Goal: Task Accomplishment & Management: Use online tool/utility

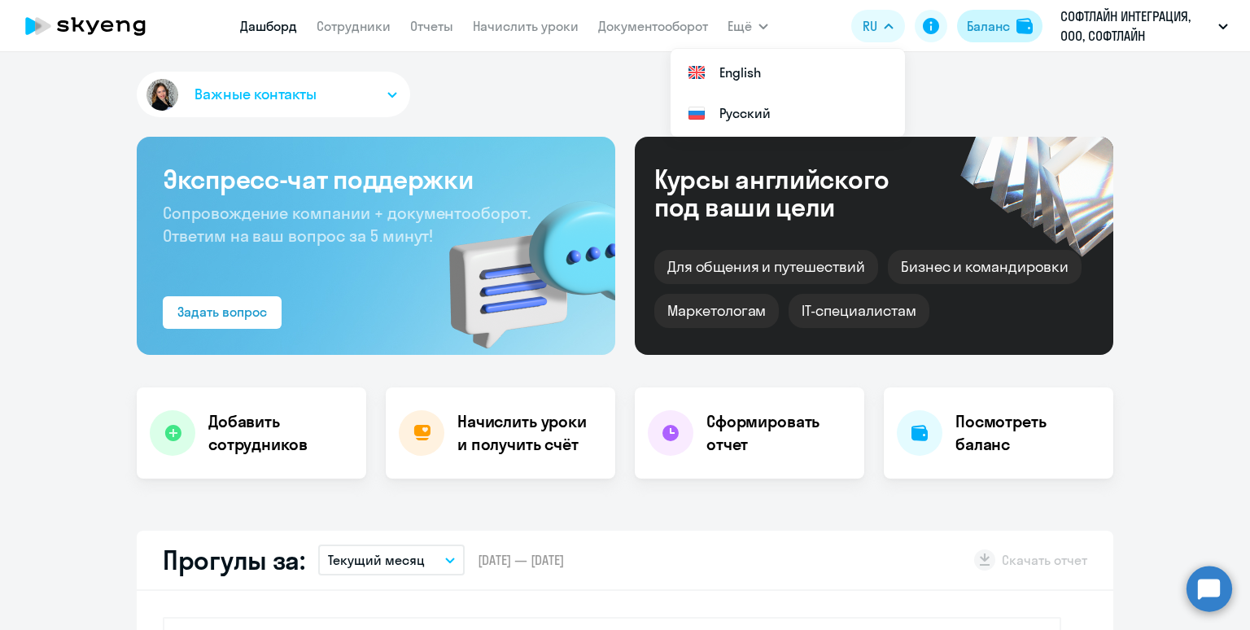
click at [990, 29] on div "Баланс" at bounding box center [988, 26] width 43 height 20
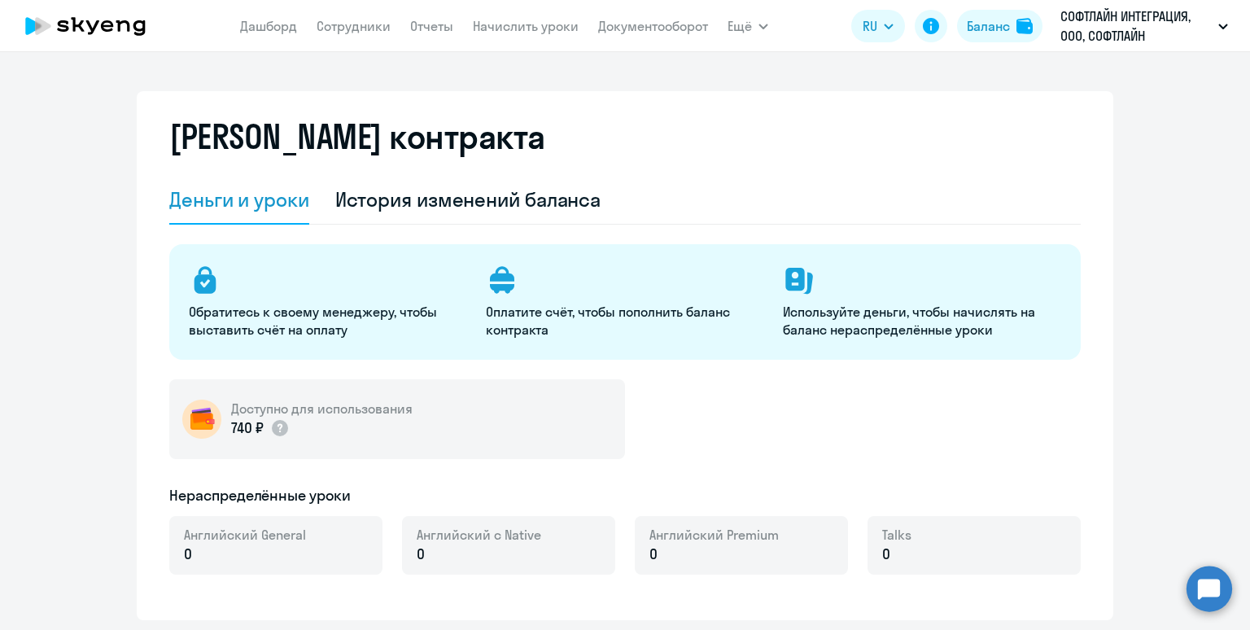
select select "english_adult_not_native_speaker"
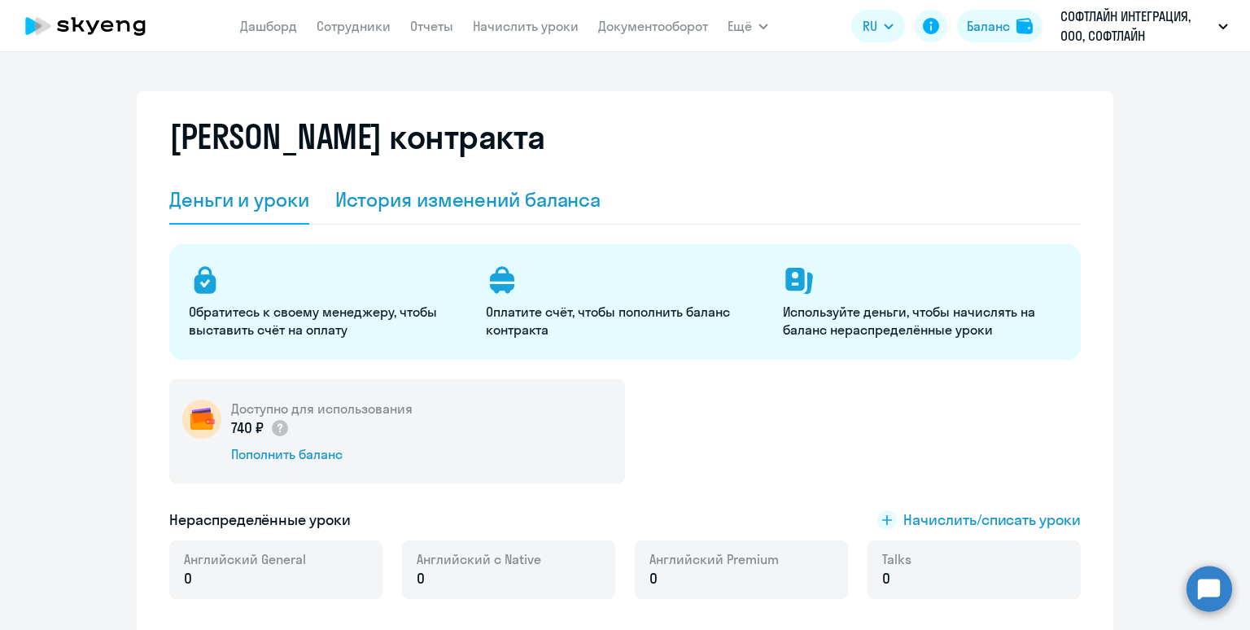
click at [501, 194] on div "История изменений баланса" at bounding box center [468, 199] width 266 height 26
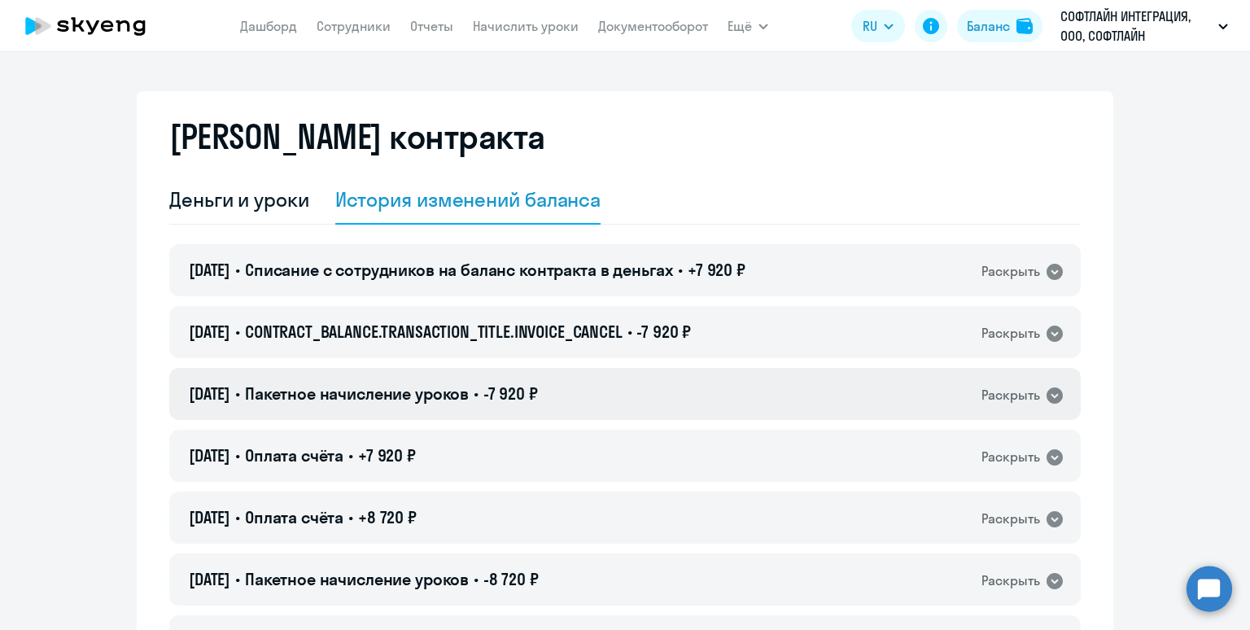
click at [513, 392] on span "-7 920 ₽" at bounding box center [510, 393] width 55 height 20
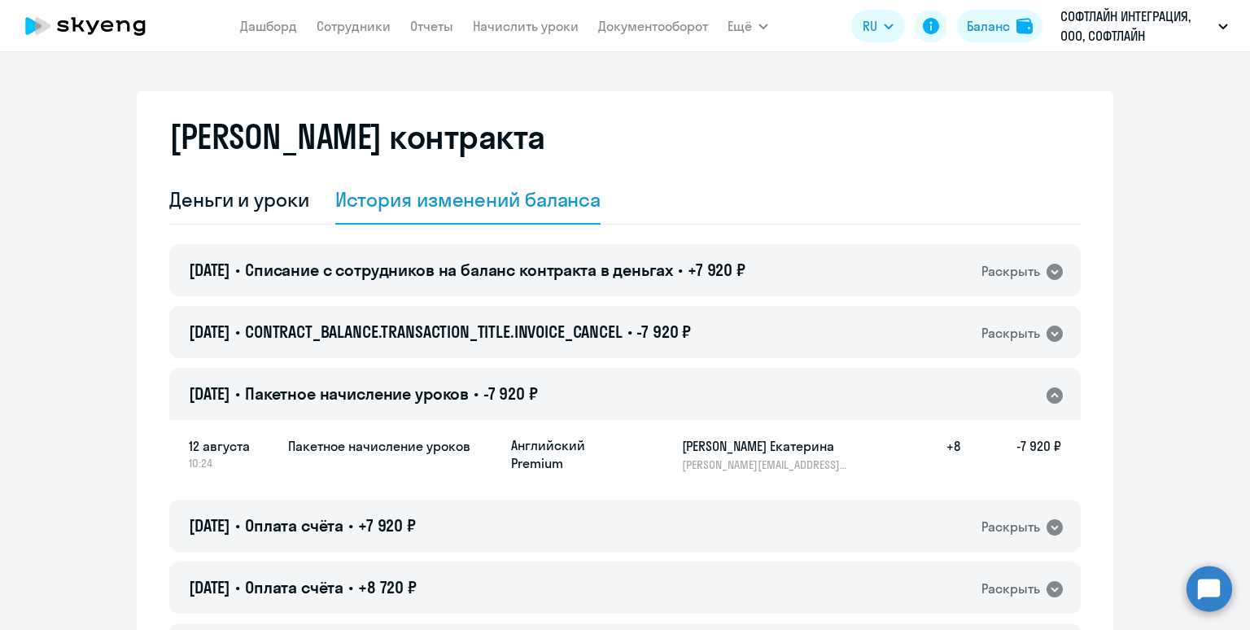
click at [513, 392] on span "-7 920 ₽" at bounding box center [510, 393] width 55 height 20
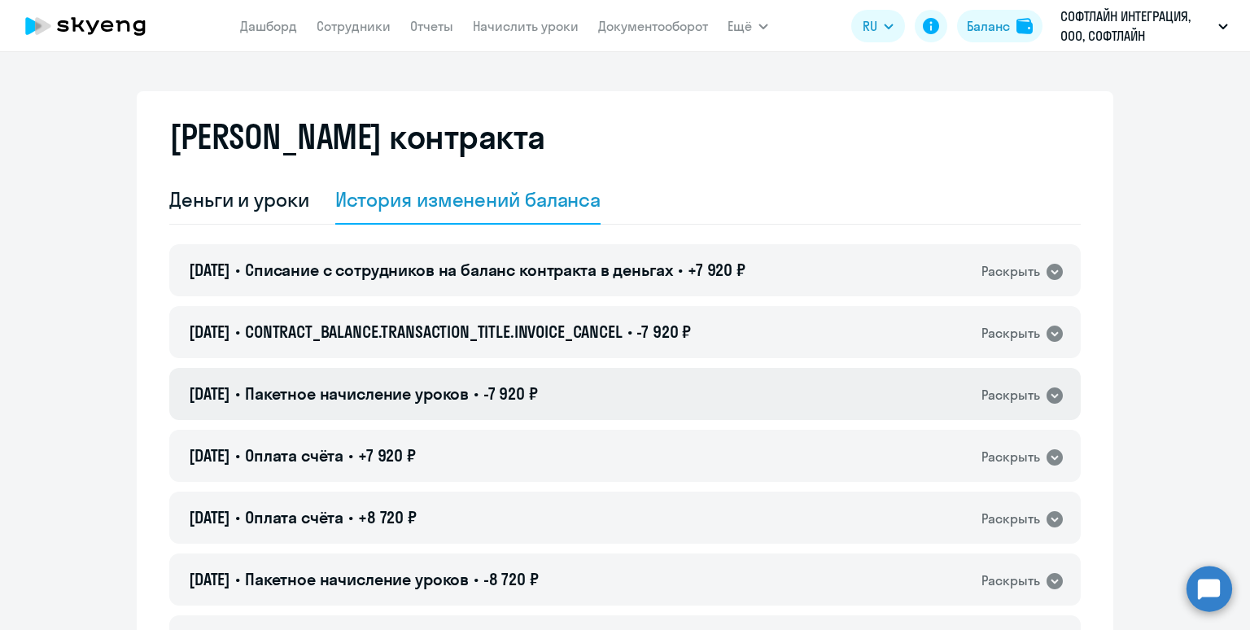
click at [513, 392] on span "-7 920 ₽" at bounding box center [510, 393] width 55 height 20
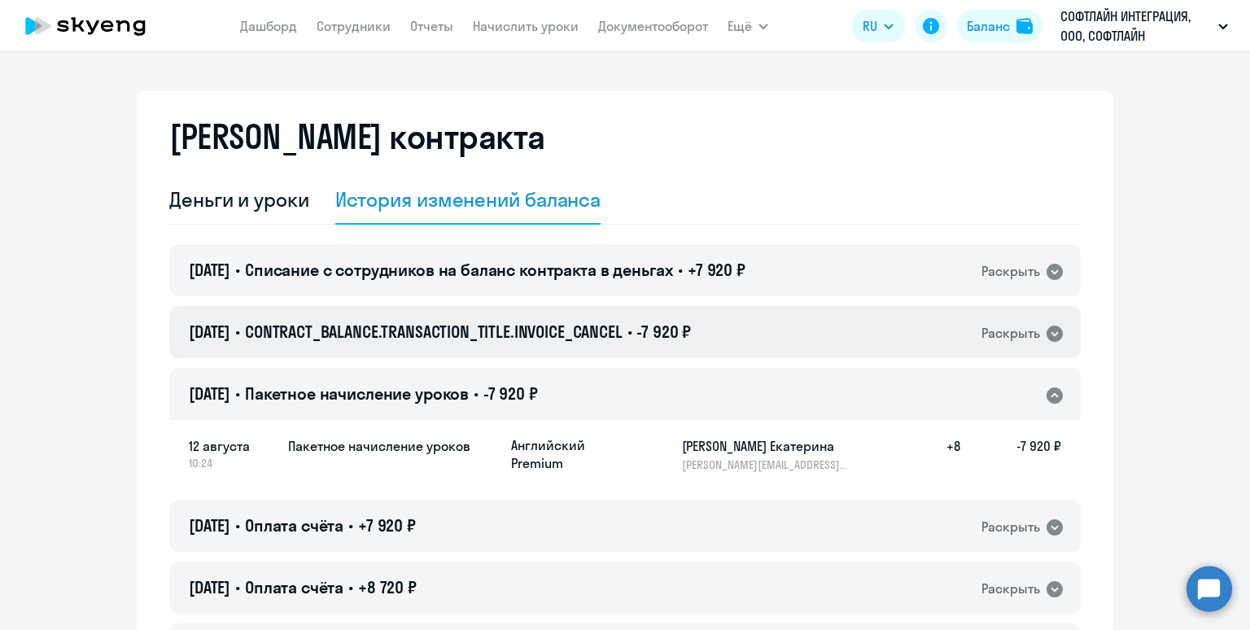
click at [544, 325] on span "CONTRACT_BALANCE.TRANSACTION_TITLE.INVOICE_CANCEL" at bounding box center [434, 331] width 378 height 20
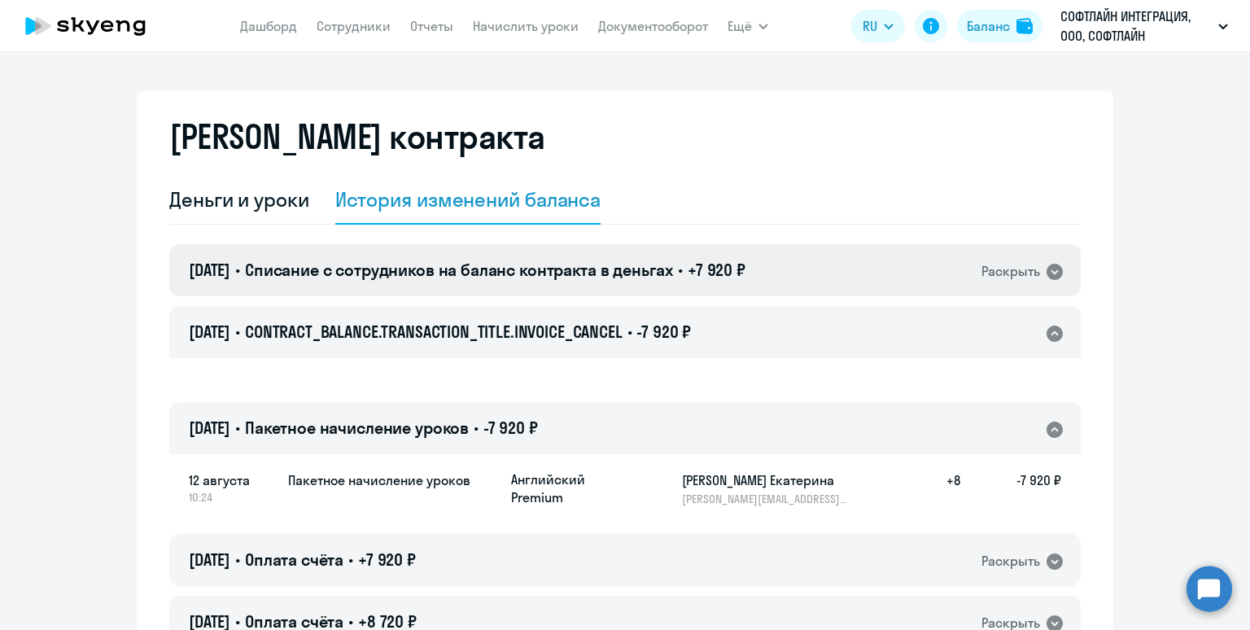
click at [552, 267] on span "Списание с сотрудников на баланс контракта в деньгах" at bounding box center [459, 270] width 428 height 20
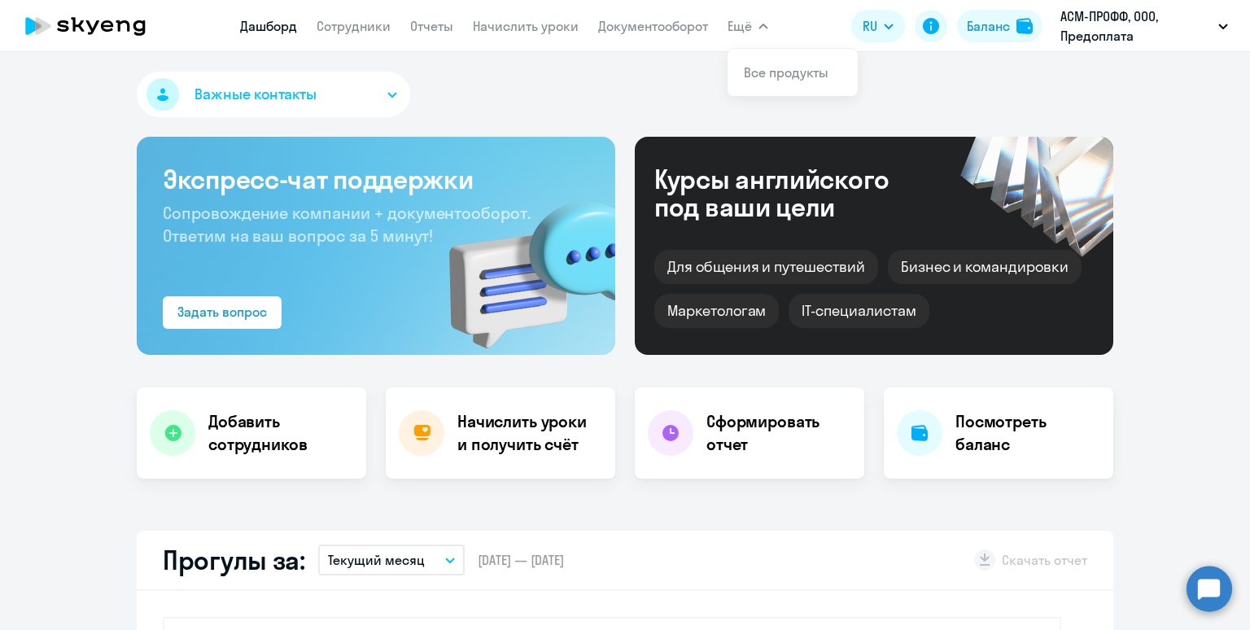
select select "30"
click at [499, 31] on link "Начислить уроки" at bounding box center [526, 26] width 106 height 16
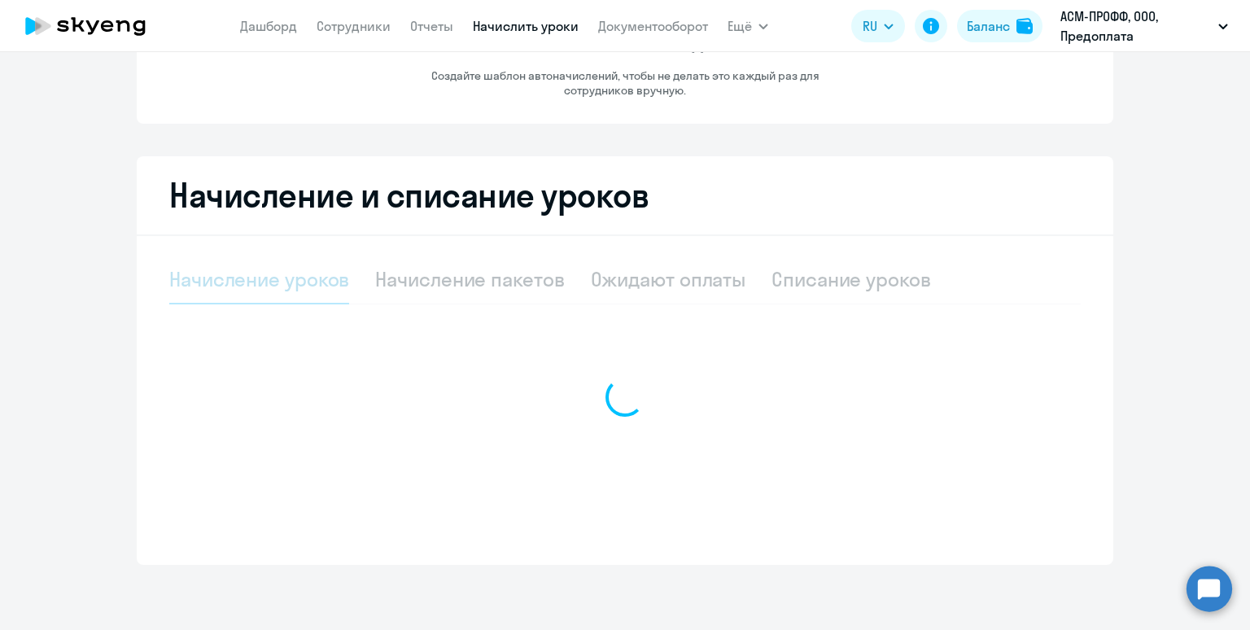
select select "10"
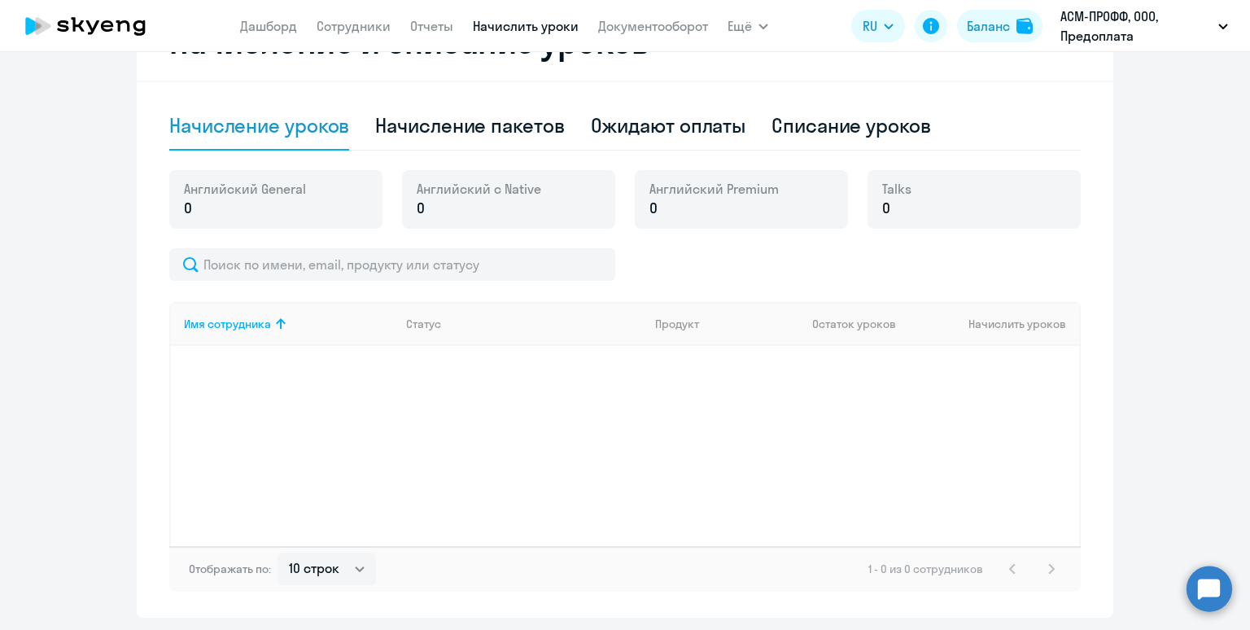
scroll to position [359, 0]
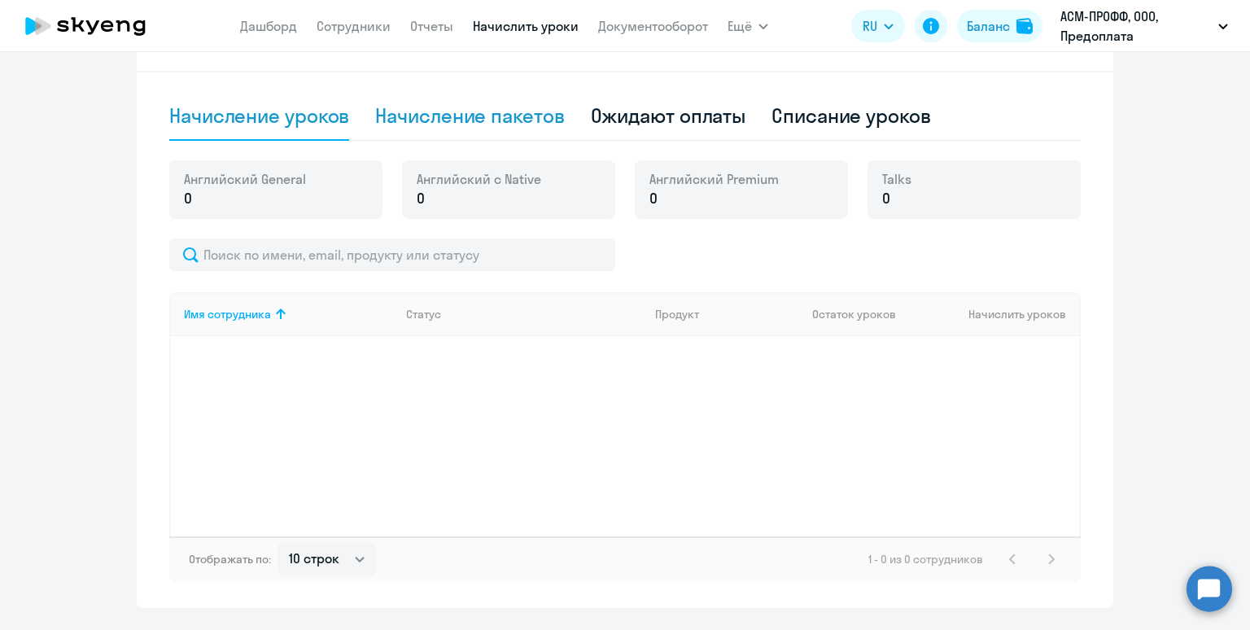
click at [506, 106] on div "Начисление пакетов" at bounding box center [469, 116] width 189 height 26
select select "10"
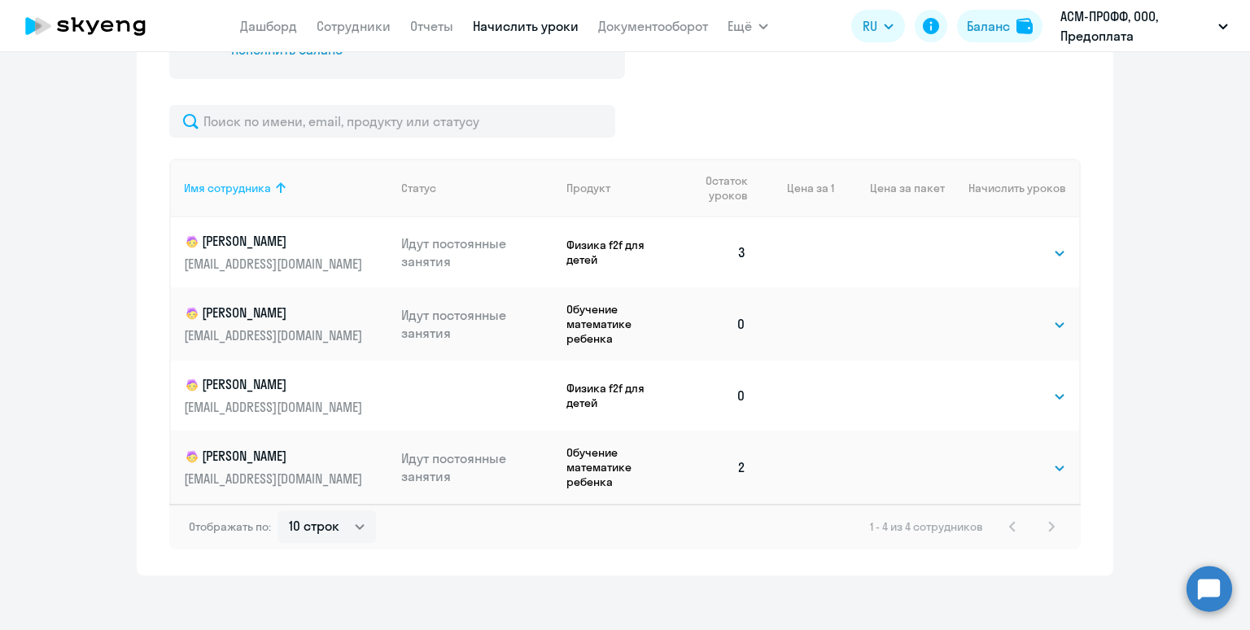
scroll to position [548, 0]
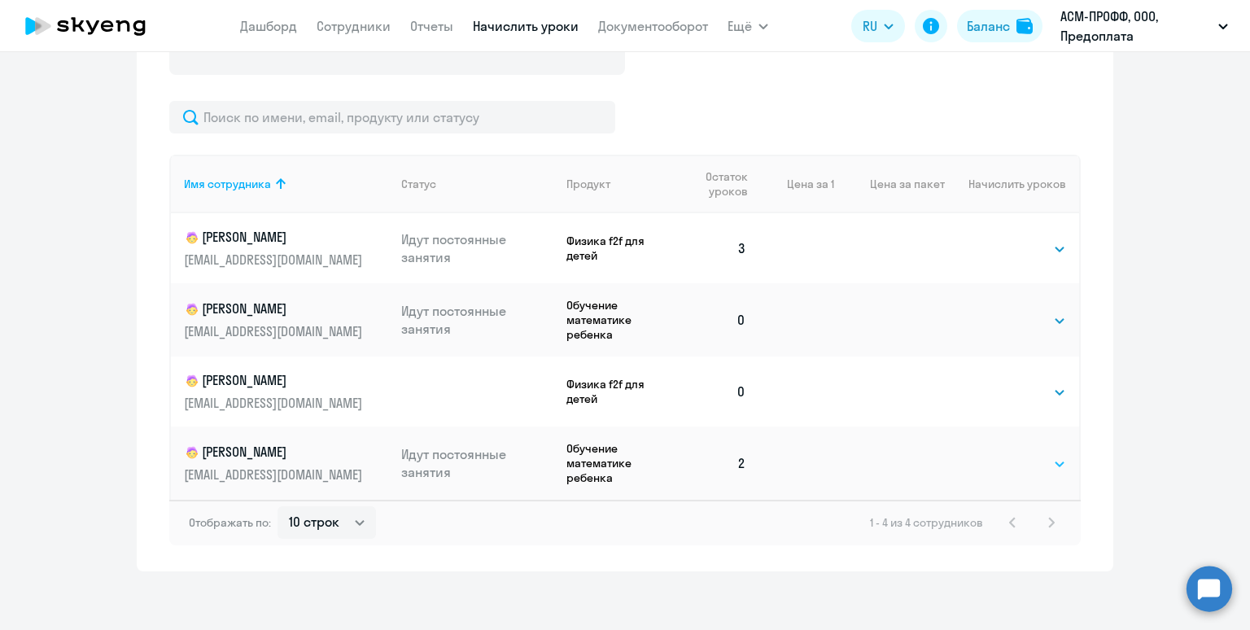
click at [1018, 466] on select "Выбрать 4 8 16 32 64 96 128" at bounding box center [1032, 464] width 67 height 20
select select "16"
click at [999, 454] on select "Выбрать 4 8 16 32 64 96 128" at bounding box center [1032, 464] width 67 height 20
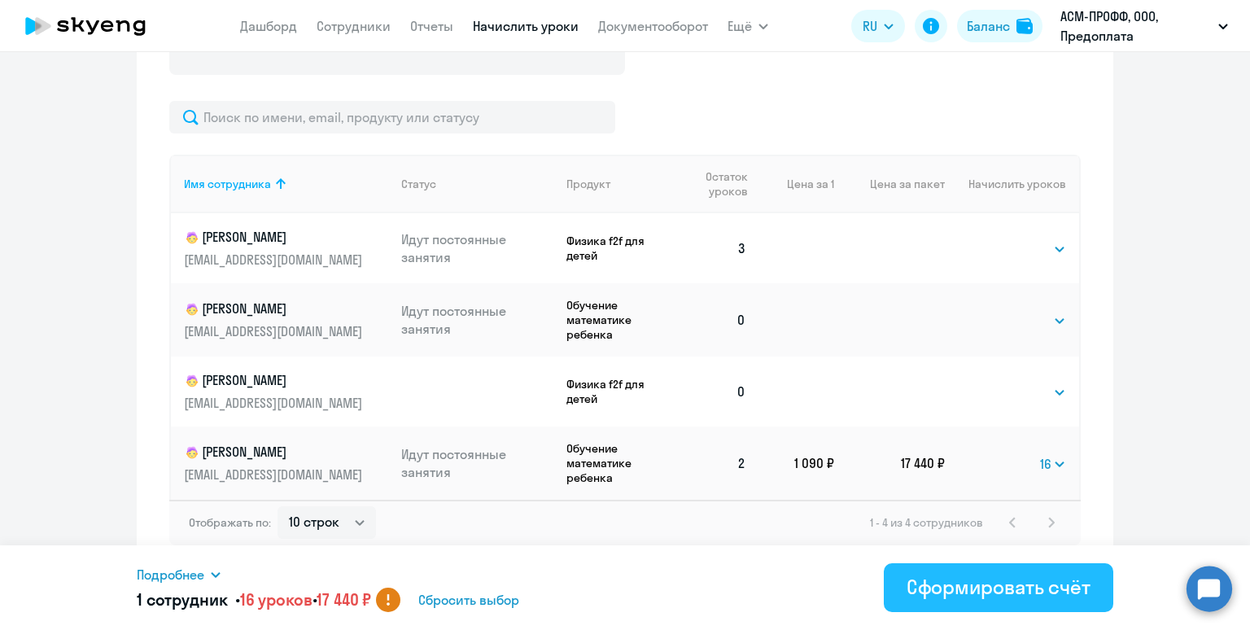
click at [1034, 587] on div "Сформировать счёт" at bounding box center [998, 587] width 184 height 26
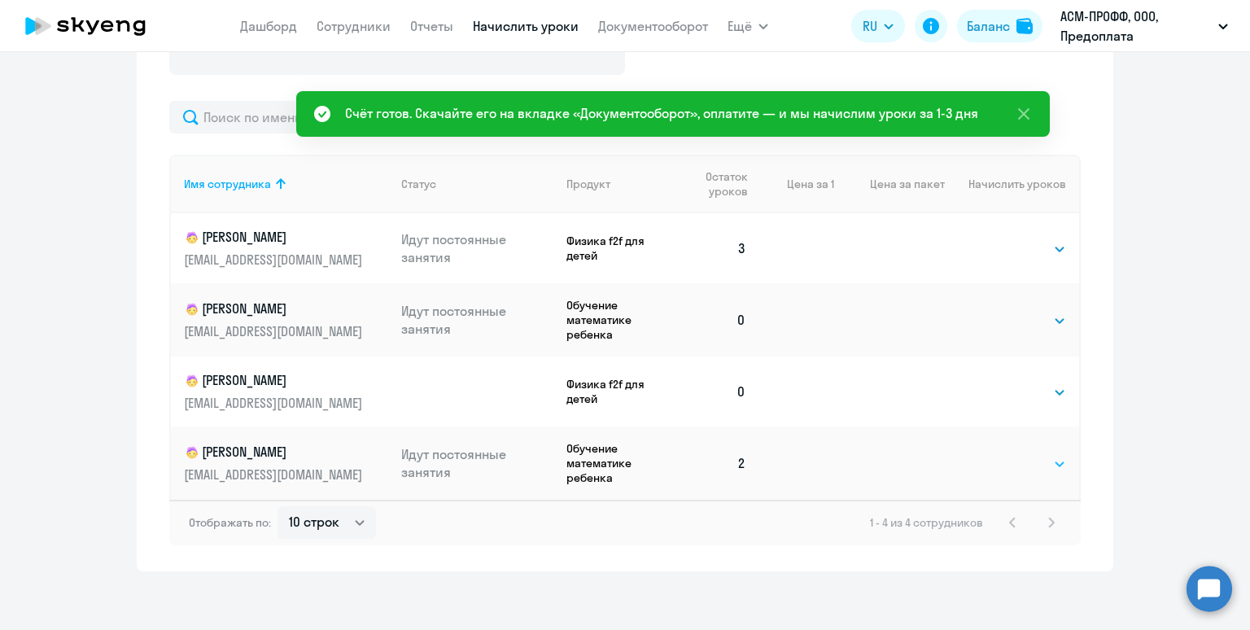
click at [1027, 455] on select "Выбрать 4 8 16 32 64 96 128" at bounding box center [1032, 464] width 67 height 20
select select "16"
click at [999, 454] on select "Выбрать 4 8 16 32 64 96 128" at bounding box center [1032, 464] width 67 height 20
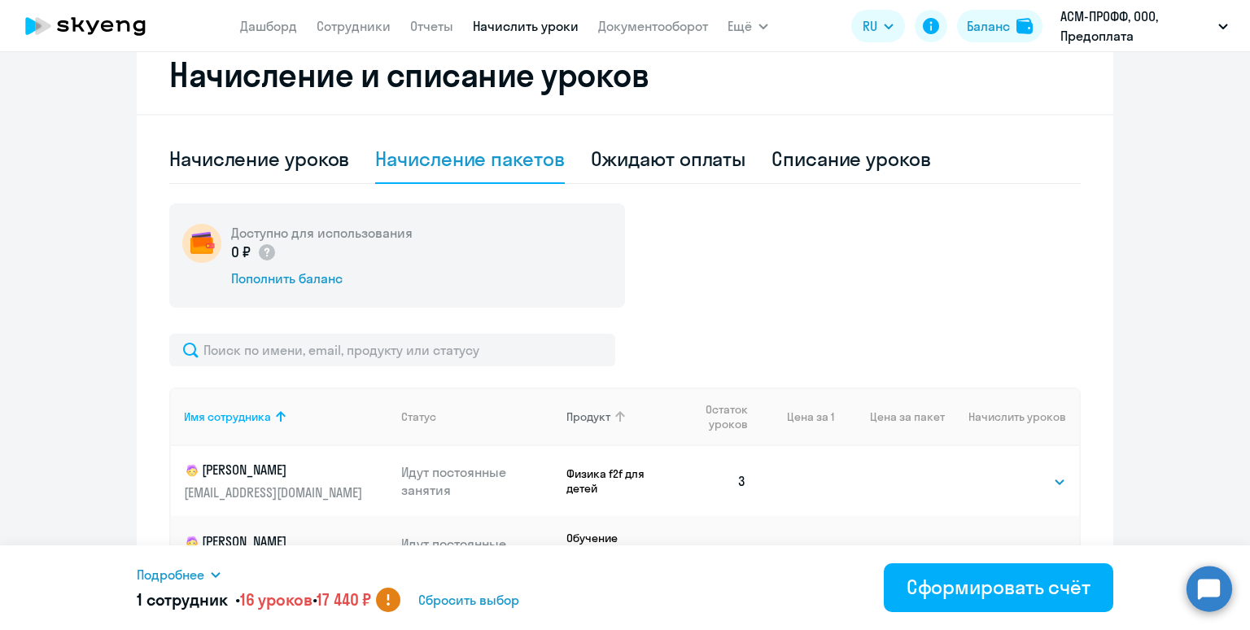
scroll to position [316, 0]
click at [670, 168] on div "Ожидают оплаты" at bounding box center [668, 159] width 155 height 26
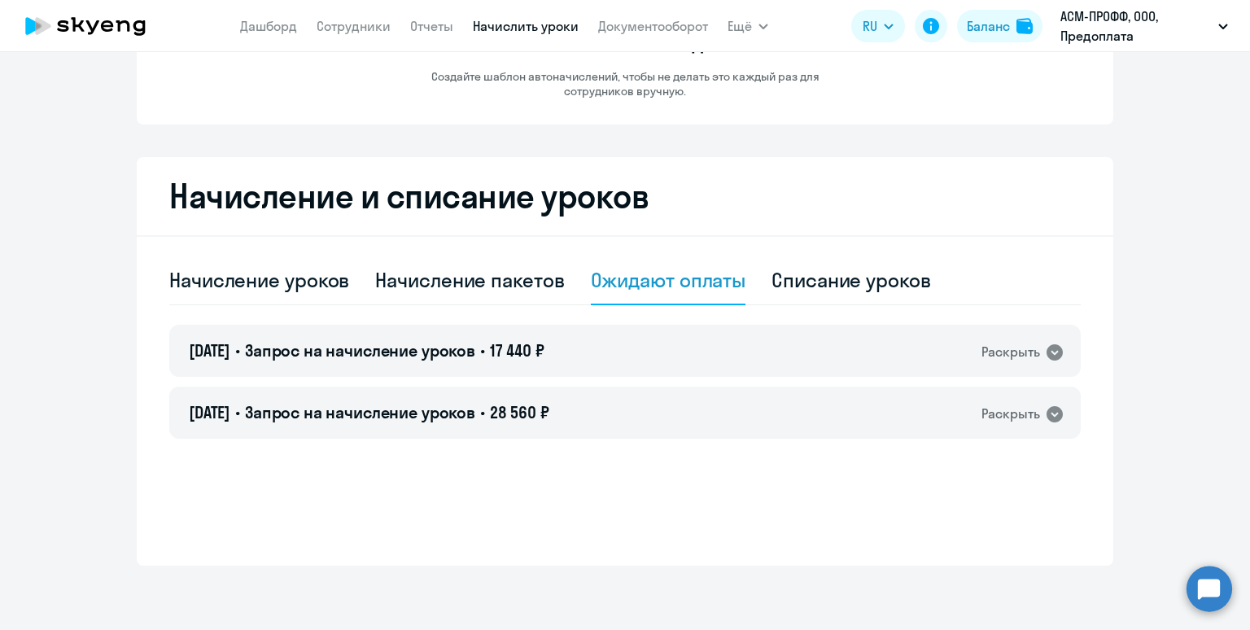
scroll to position [182, 0]
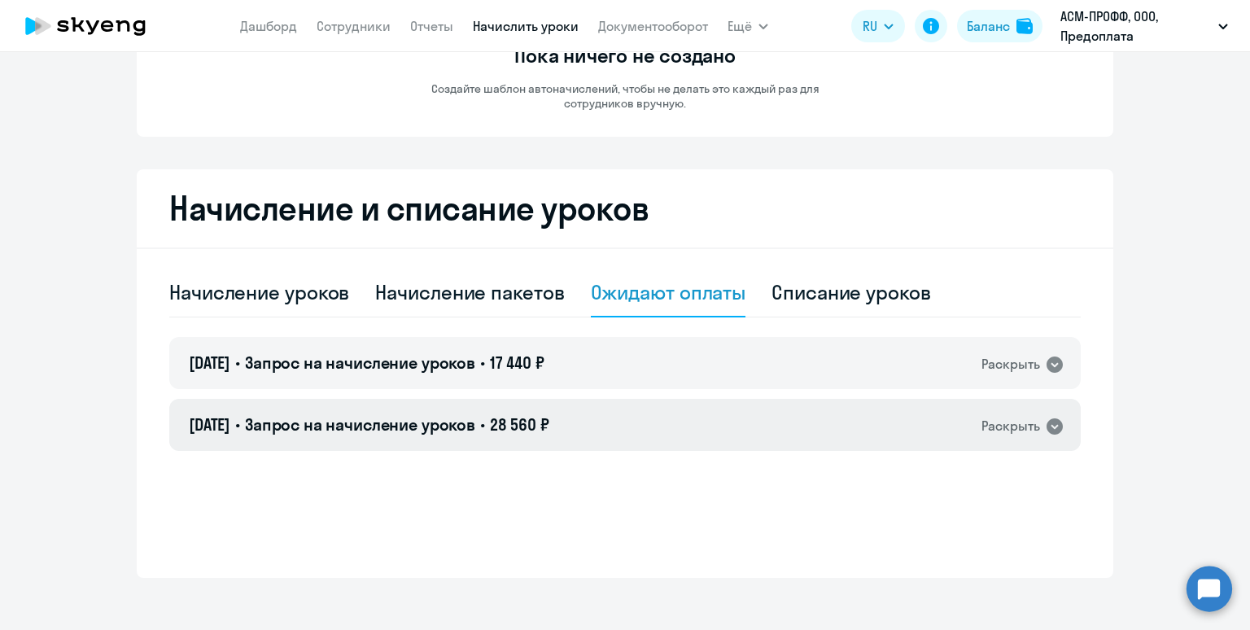
click at [618, 422] on div "08.09.2025 • Запрос на начисление уроков • 28 560 ₽ Раскрыть" at bounding box center [624, 425] width 911 height 52
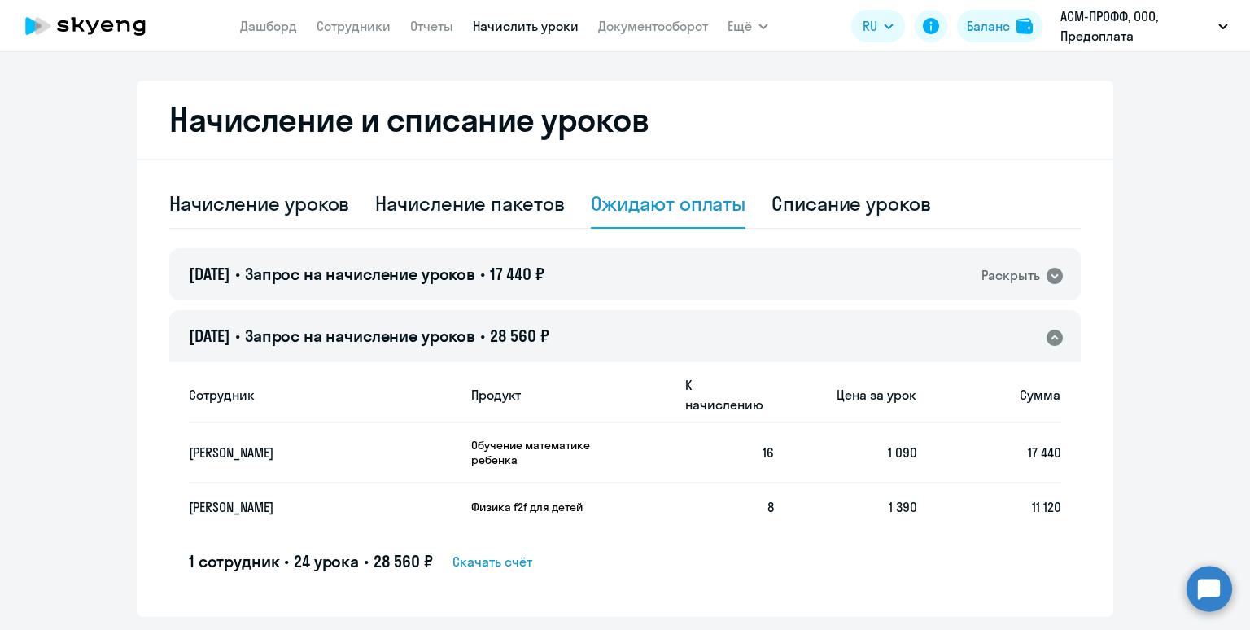
scroll to position [303, 0]
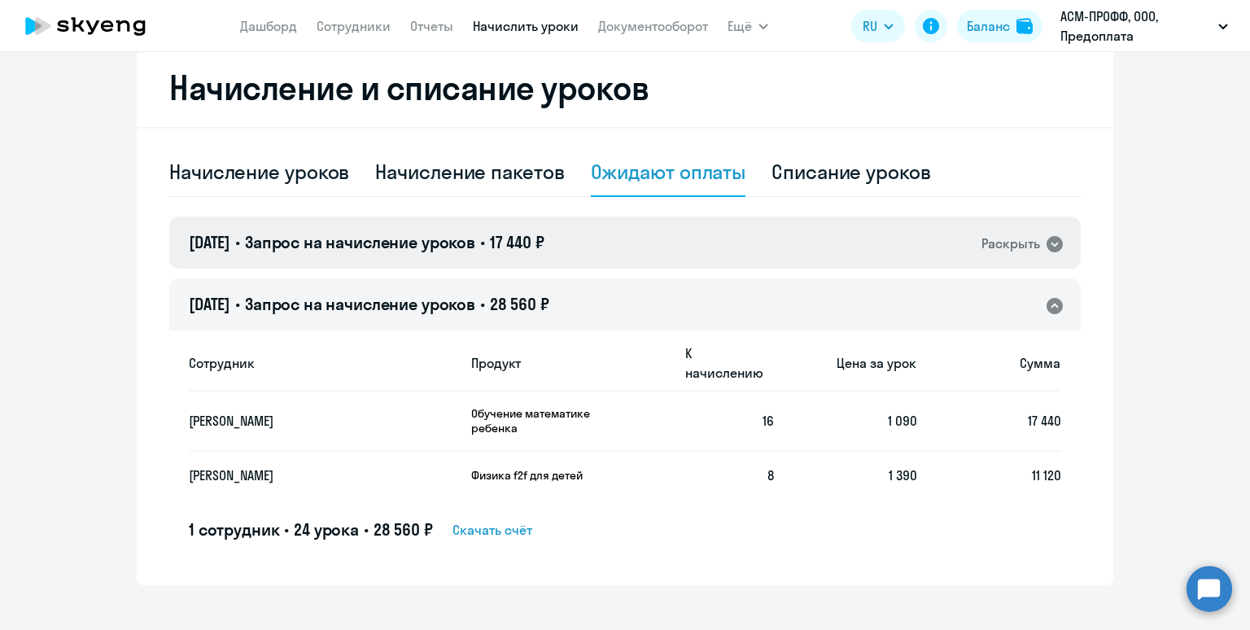
click at [597, 228] on div "08.09.2025 • Запрос на начисление уроков • 17 440 ₽ Раскрыть" at bounding box center [624, 242] width 911 height 52
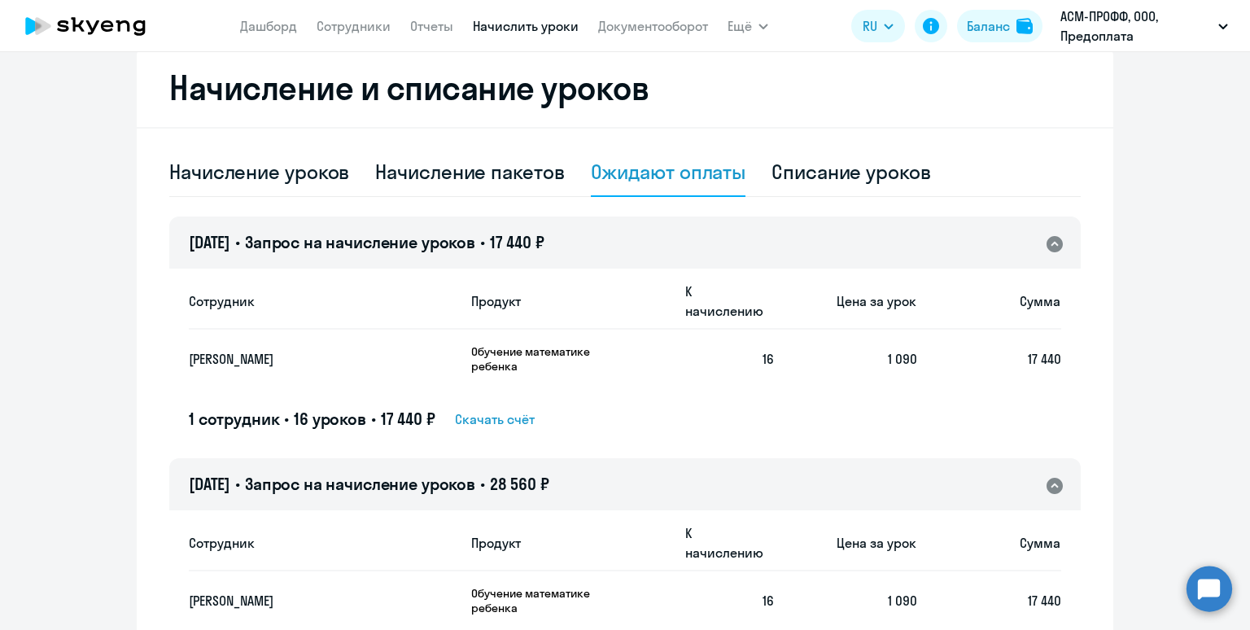
click at [517, 409] on span "Скачать счёт" at bounding box center [495, 419] width 80 height 20
